Goal: Information Seeking & Learning: Learn about a topic

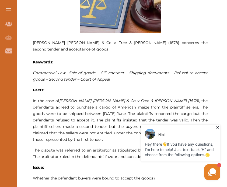
scroll to position [269, 0]
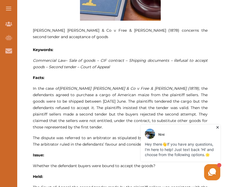
click at [215, 127] on icon at bounding box center [217, 127] width 5 height 5
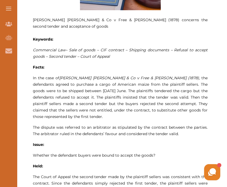
scroll to position [296, 0]
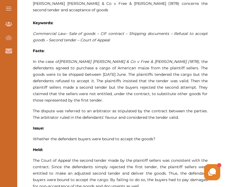
click at [139, 93] on p "In the case of [PERSON_NAME] [PERSON_NAME] & Co v Free & [PERSON_NAME] (1878) ,…" at bounding box center [120, 80] width 175 height 45
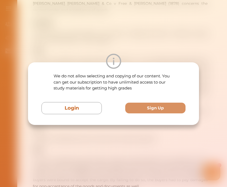
click at [192, 148] on div "We do not allow selecting and copying of our content. You can get our subscript…" at bounding box center [113, 93] width 227 height 187
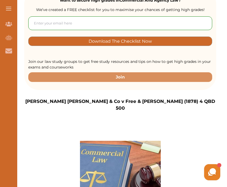
scroll to position [135, 0]
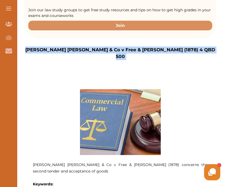
drag, startPoint x: 51, startPoint y: 51, endPoint x: 191, endPoint y: 54, distance: 139.5
drag, startPoint x: 191, startPoint y: 54, endPoint x: 179, endPoint y: 50, distance: 12.4
copy div "Loremipsu Dolorsit & Am c Adip & Elitse (5358) 4 DOE 990 Temporinc Utlabore & E…"
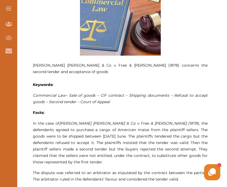
scroll to position [269, 0]
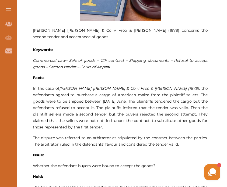
click at [95, 125] on p "[PERSON_NAME] [PERSON_NAME] & Co v Free & [PERSON_NAME] (1878) concerns the sec…" at bounding box center [120, 106] width 175 height 303
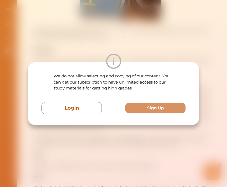
click at [111, 156] on div "We do not allow selecting and copying of our content. You can get our subscript…" at bounding box center [113, 93] width 227 height 187
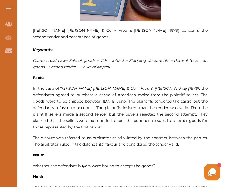
click at [118, 135] on p "The dispute was referred to an arbitrator as stipulated by the contract between…" at bounding box center [120, 141] width 175 height 13
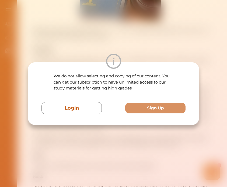
scroll to position [323, 0]
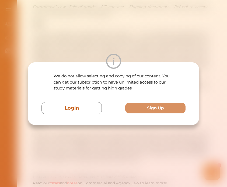
click at [95, 143] on div "We do not allow selecting and copying of our content. You can get our subscript…" at bounding box center [113, 93] width 227 height 187
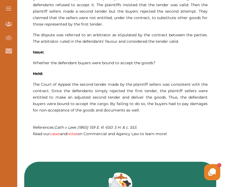
scroll to position [377, 0]
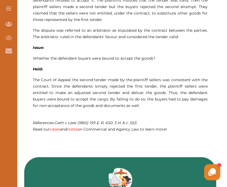
click at [146, 113] on p at bounding box center [120, 116] width 175 height 6
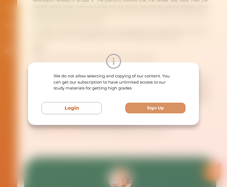
click at [203, 150] on div "We do not allow selecting and copying of our content. You can get our subscript…" at bounding box center [113, 93] width 227 height 187
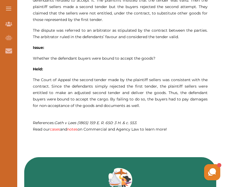
click at [110, 66] on p "Held:" at bounding box center [120, 69] width 175 height 6
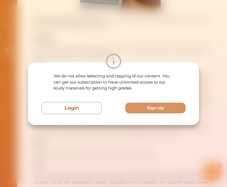
scroll to position [269, 0]
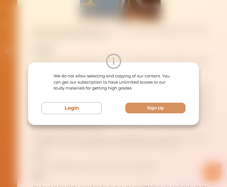
click at [196, 141] on div "We do not allow selecting and copying of our content. You can get our subscript…" at bounding box center [113, 93] width 227 height 187
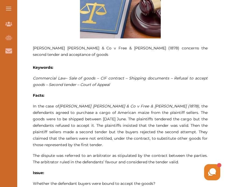
scroll to position [189, 0]
